Goal: Information Seeking & Learning: Learn about a topic

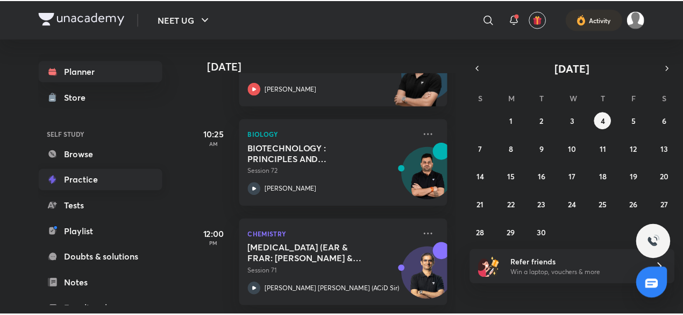
scroll to position [117, 0]
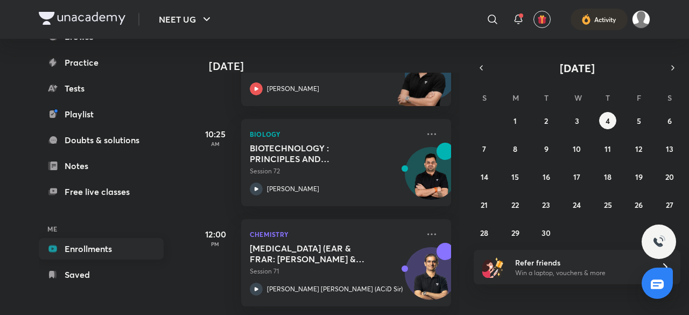
click at [114, 253] on link "Enrollments" at bounding box center [101, 249] width 125 height 22
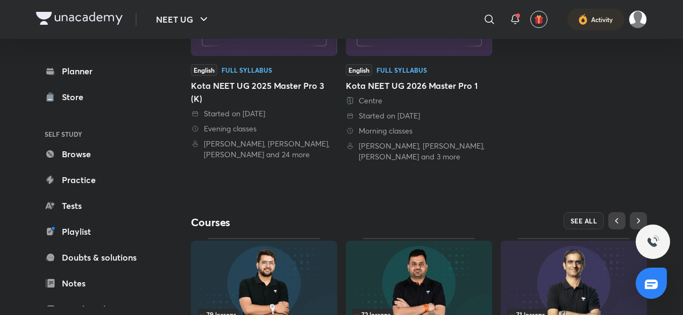
scroll to position [414, 0]
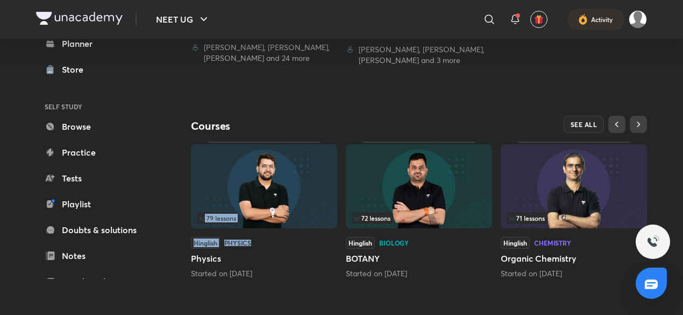
drag, startPoint x: 331, startPoint y: 230, endPoint x: 304, endPoint y: 243, distance: 30.3
click at [304, 243] on div "79 lessons Hinglish Physics Physics Started on [DATE]" at bounding box center [264, 209] width 146 height 137
click at [304, 243] on div "Hinglish Physics" at bounding box center [264, 243] width 146 height 12
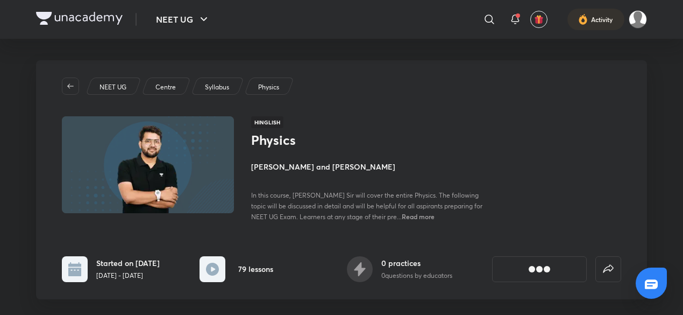
click at [638, 238] on div "NEET UG Centre Syllabus Physics Hinglish Physics [PERSON_NAME] and [PERSON_NAME…" at bounding box center [341, 179] width 611 height 239
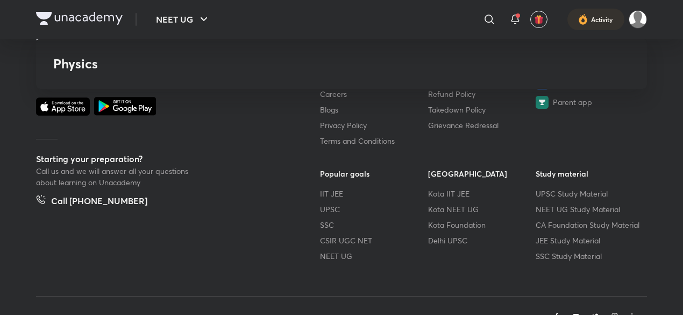
scroll to position [6676, 0]
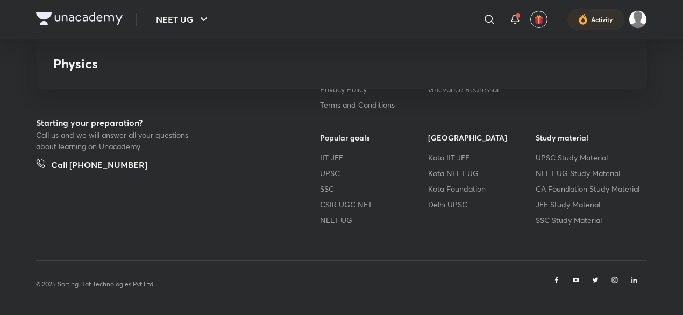
click at [682, 190] on footer "Unacademy is India’s largest online learning platform. Download our apps to sta…" at bounding box center [341, 137] width 683 height 358
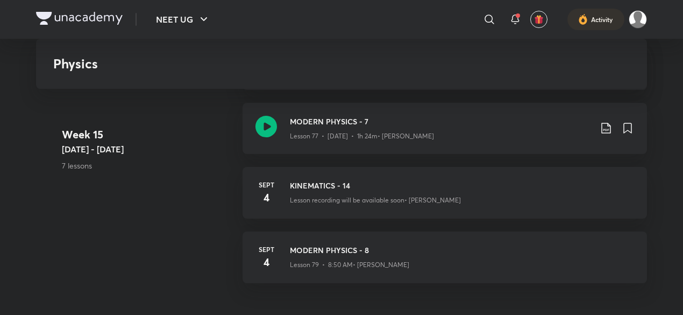
scroll to position [5849, 0]
